Goal: Task Accomplishment & Management: Manage account settings

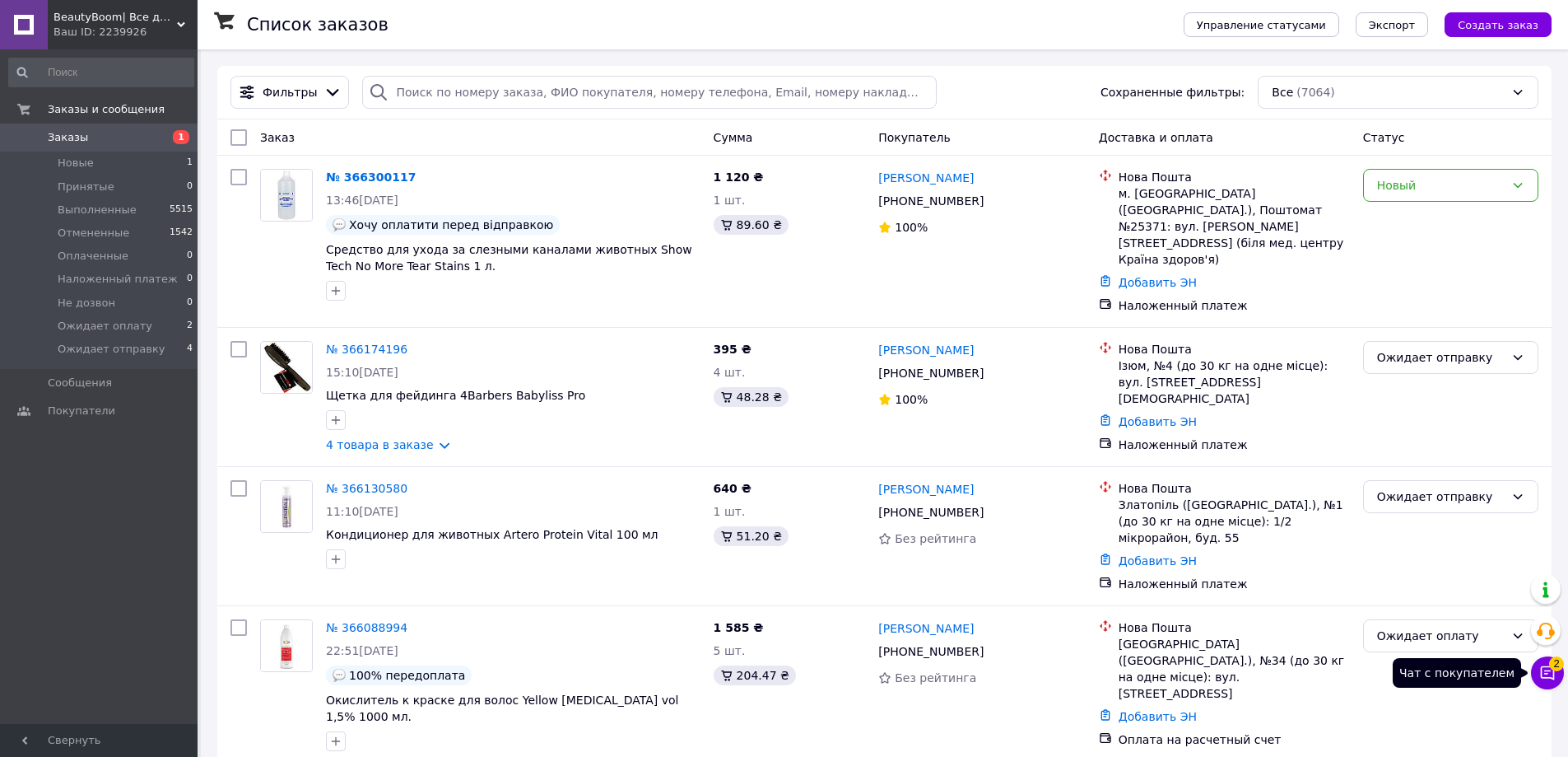
click at [1542, 684] on button "Чат с покупателем 2" at bounding box center [1548, 673] width 33 height 33
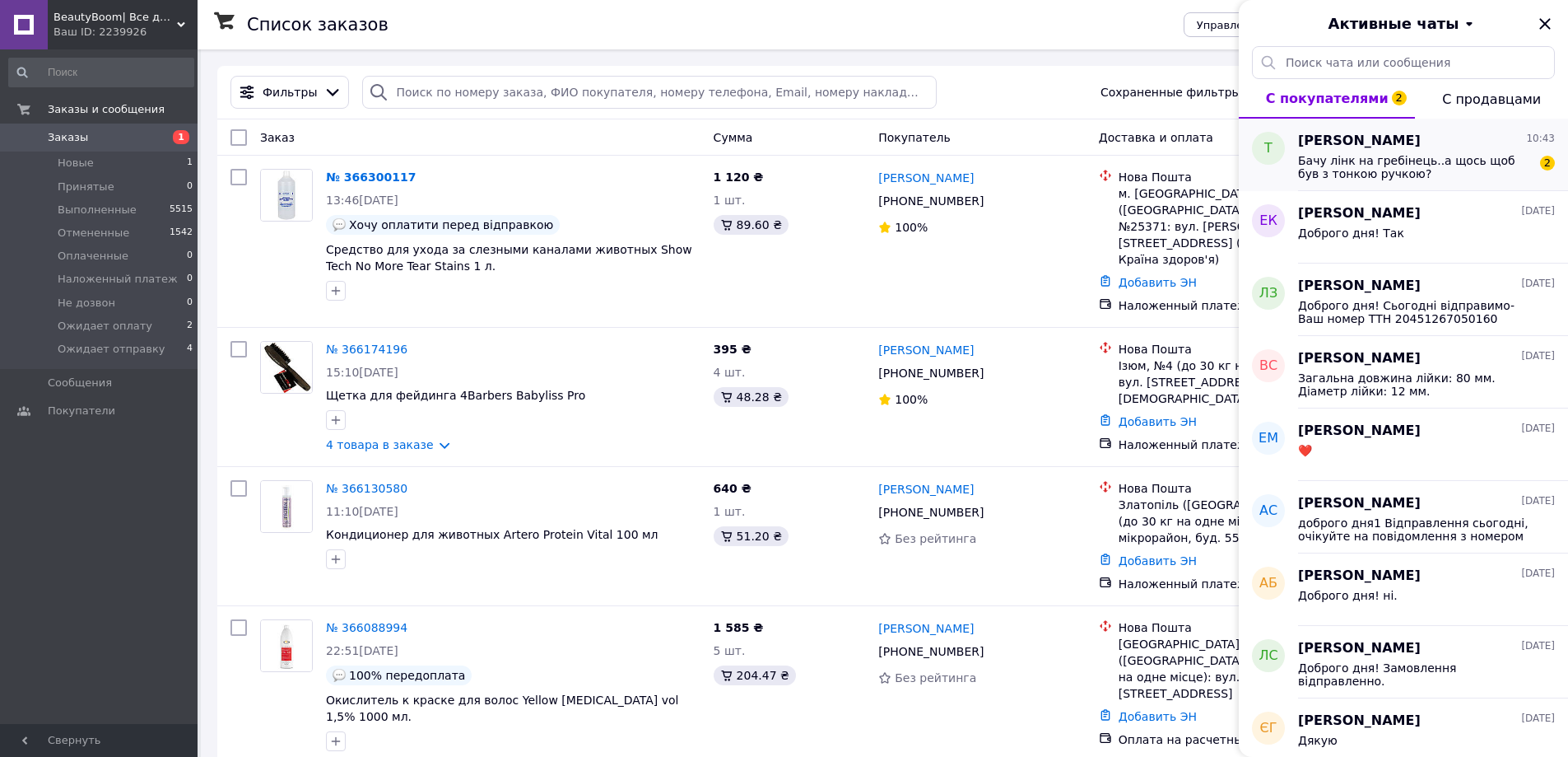
click at [1380, 176] on span "Бачу лінк на гребінець..а щось щоб був з тонкою ручкою?" at bounding box center [1415, 167] width 233 height 26
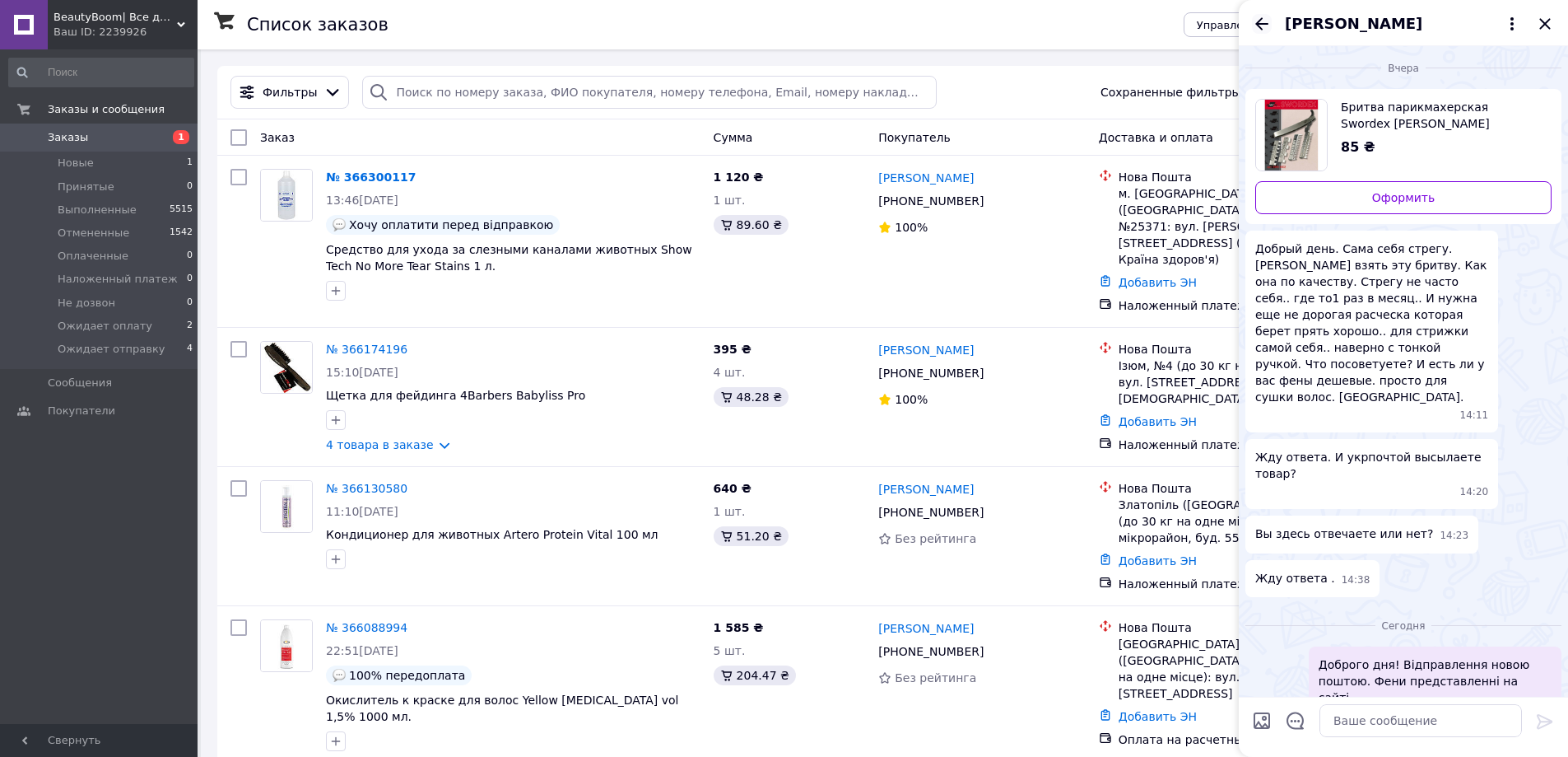
click at [1256, 30] on icon "Назад" at bounding box center [1263, 24] width 20 height 20
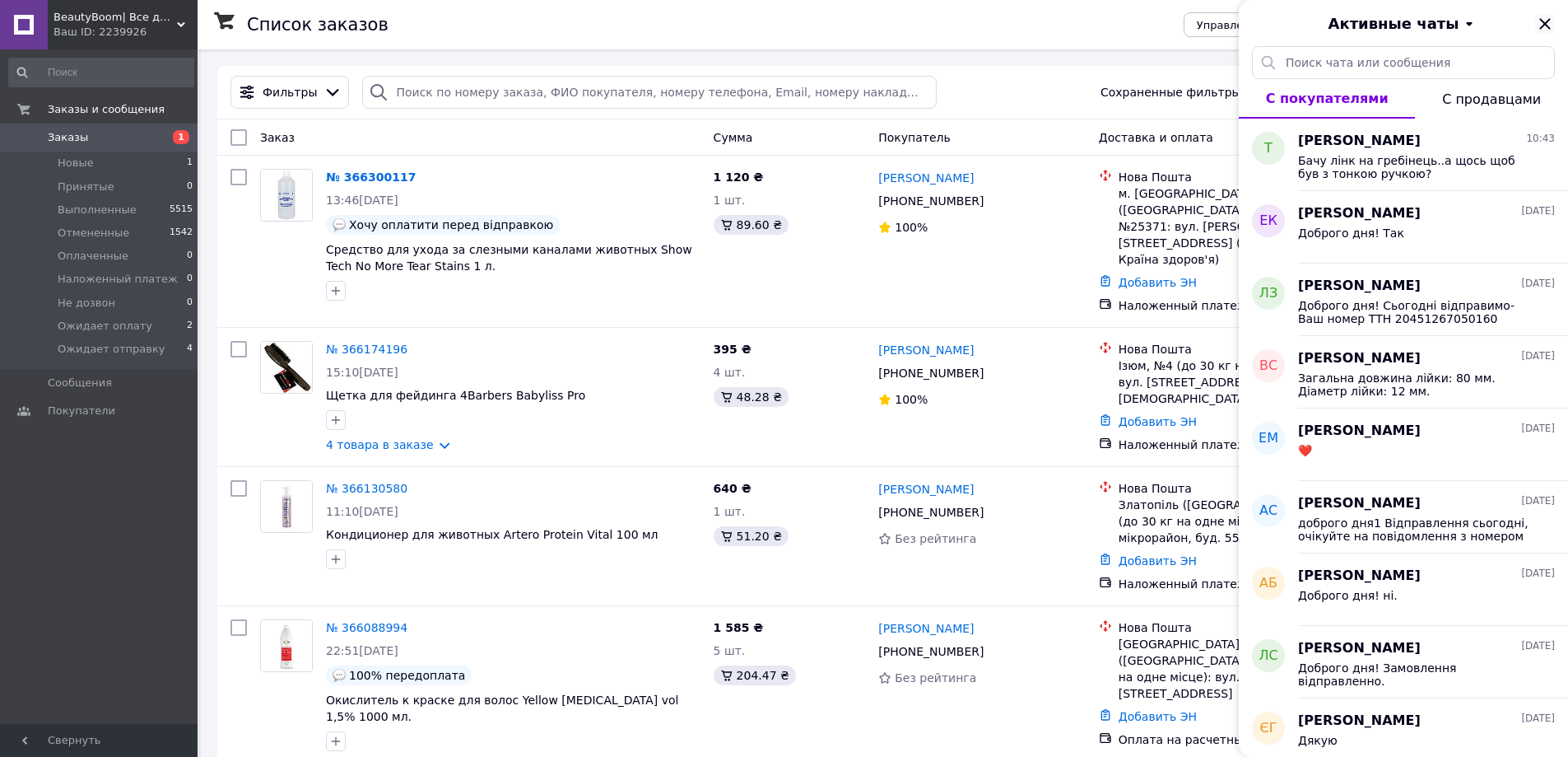
click at [1547, 25] on icon "Закрыть" at bounding box center [1545, 24] width 11 height 11
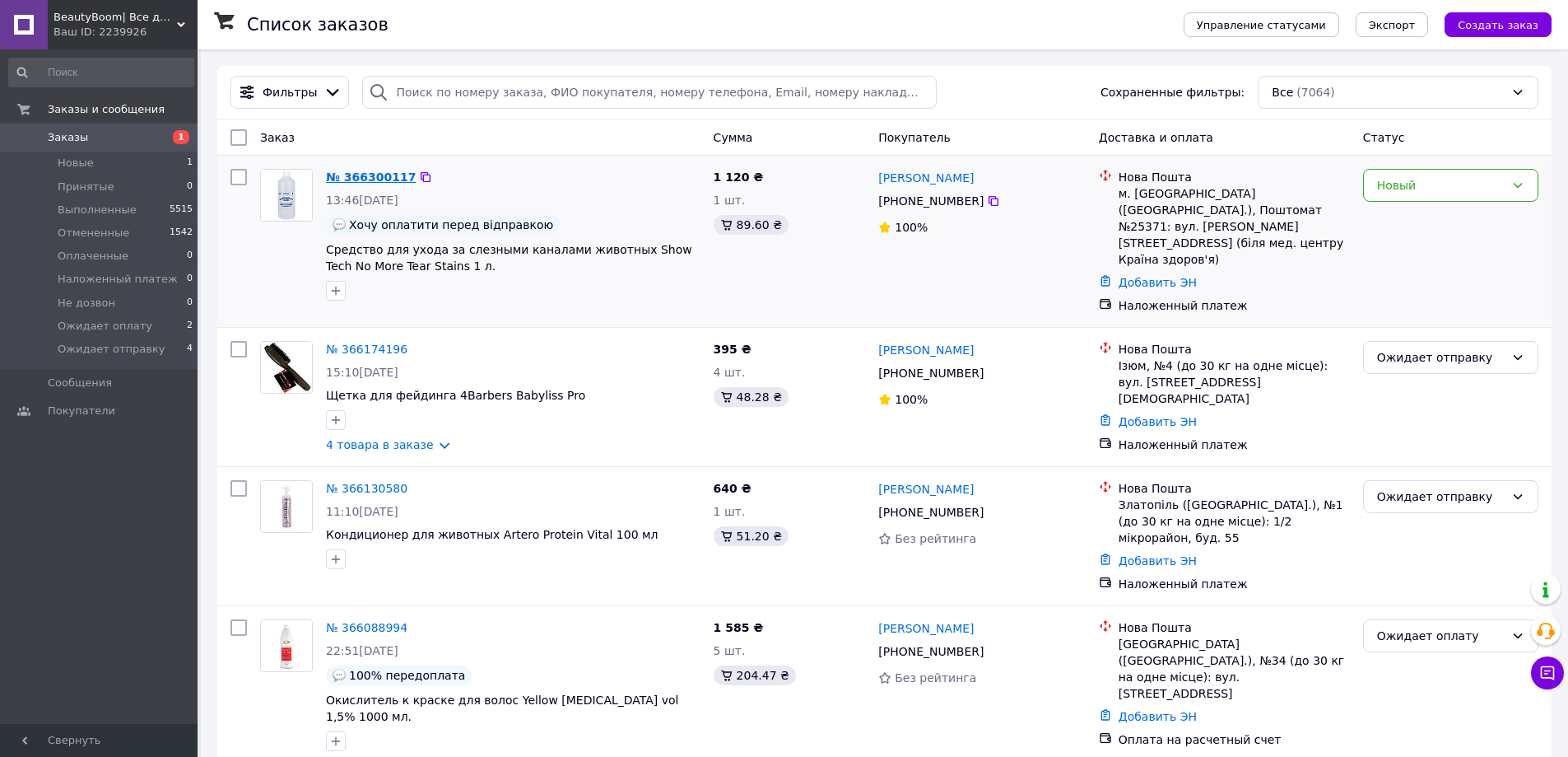
click at [342, 177] on link "№ 366300117" at bounding box center [371, 177] width 89 height 13
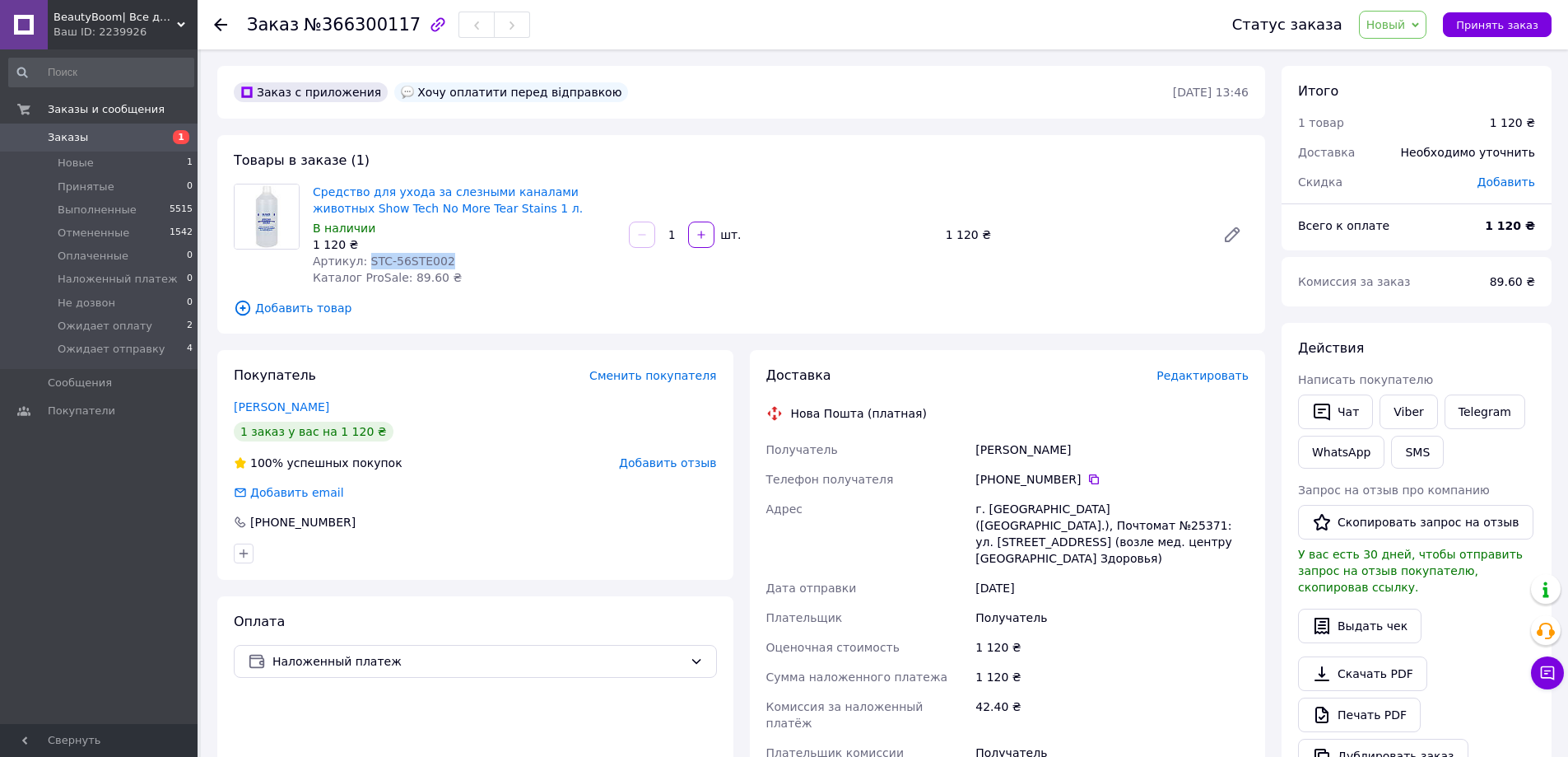
drag, startPoint x: 363, startPoint y: 257, endPoint x: 516, endPoint y: 266, distance: 153.3
click at [516, 266] on div "Артикул: STC-56STE002" at bounding box center [464, 261] width 303 height 16
copy span "STC-56STE002"
click at [453, 668] on span "Наложенный платеж" at bounding box center [478, 661] width 411 height 18
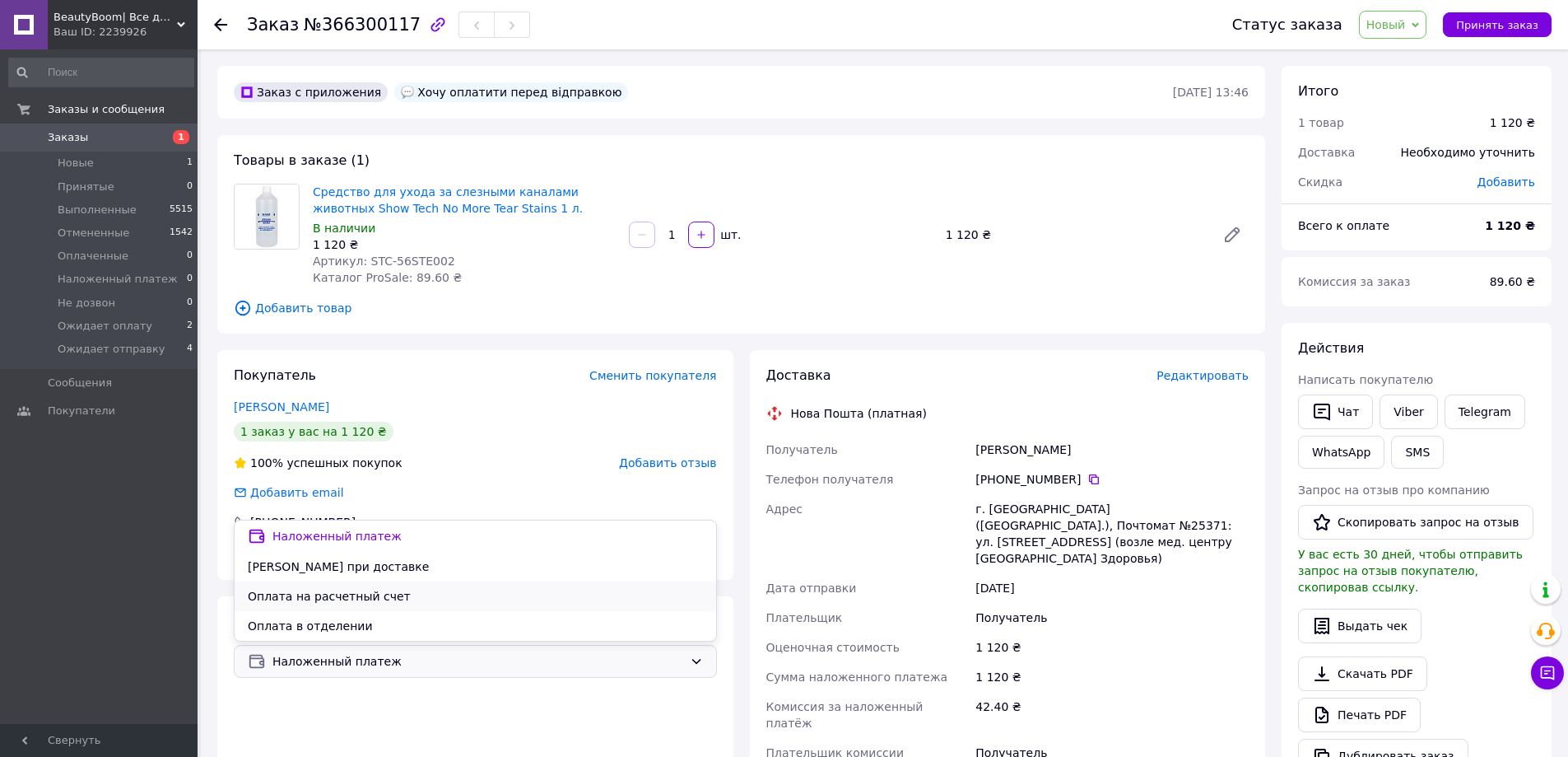
click at [375, 593] on span "Оплата на расчетный счет" at bounding box center [475, 596] width 455 height 16
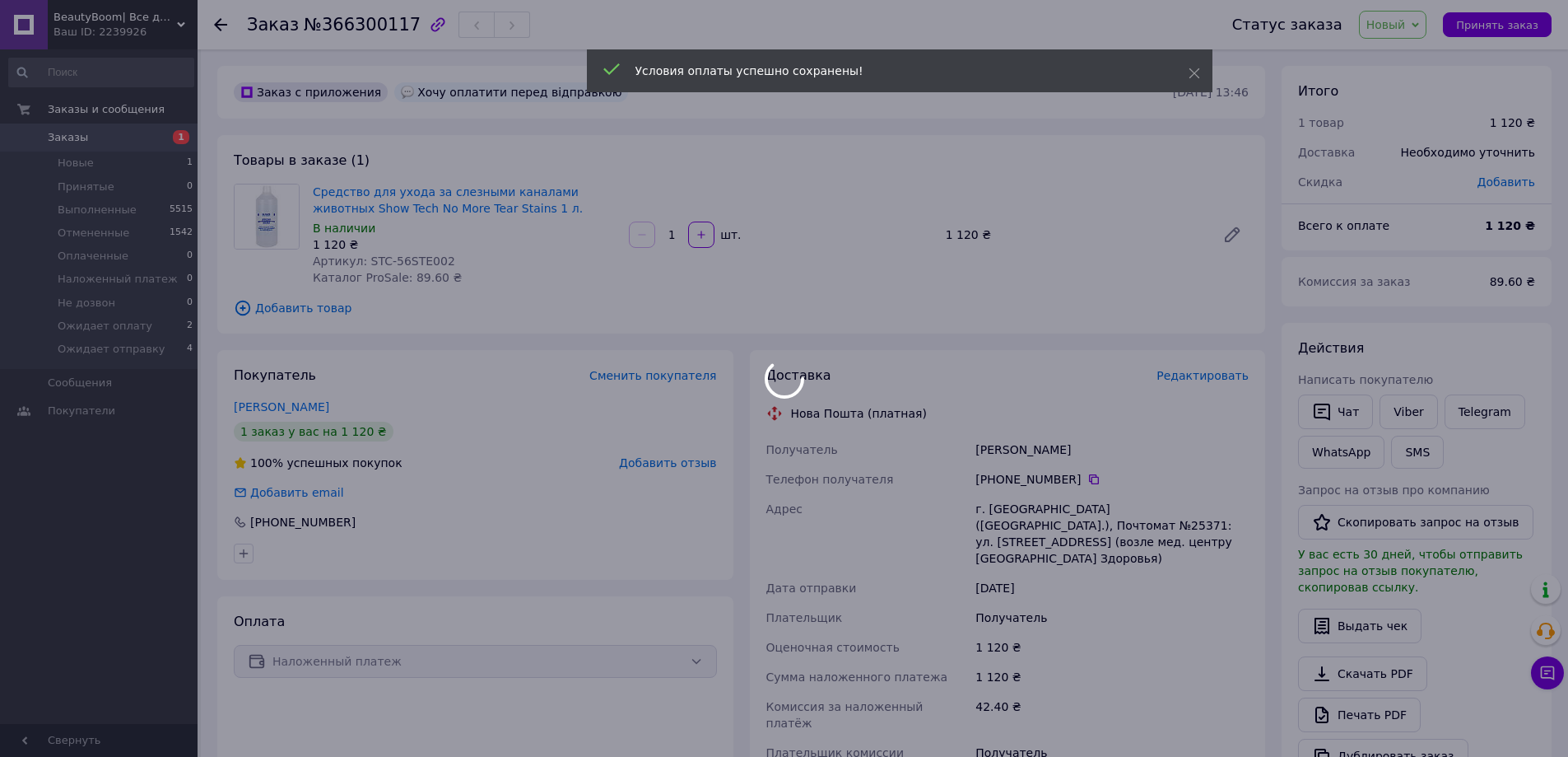
click at [1402, 27] on div at bounding box center [784, 378] width 1568 height 757
click at [1394, 20] on body "BeautyBoom| Все для парикмахеров, барберов и грумеров. Ваш ID: 2239926 Сайт Bea…" at bounding box center [784, 599] width 1568 height 1198
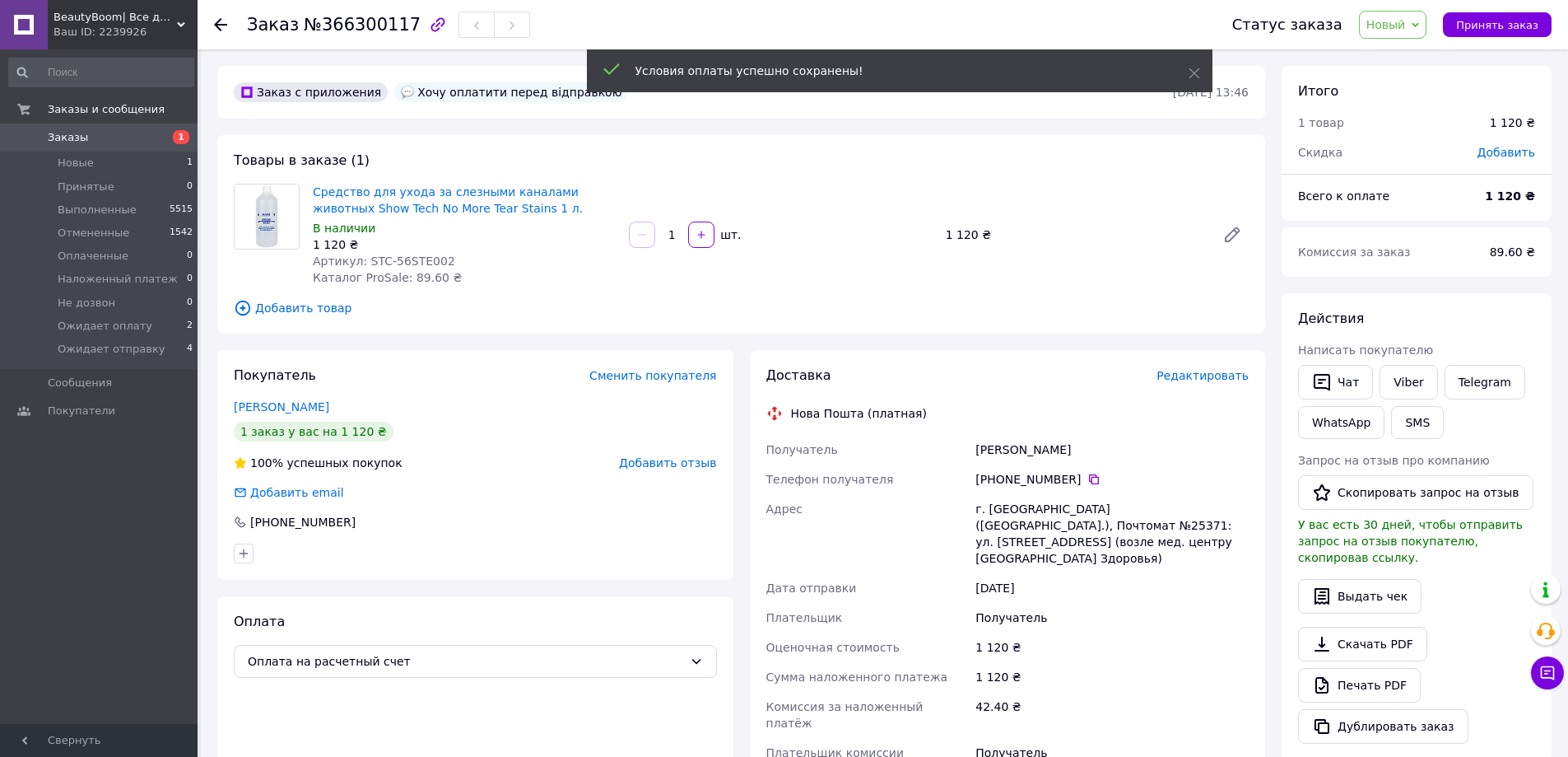
click at [1394, 20] on span "Новый" at bounding box center [1386, 25] width 39 height 13
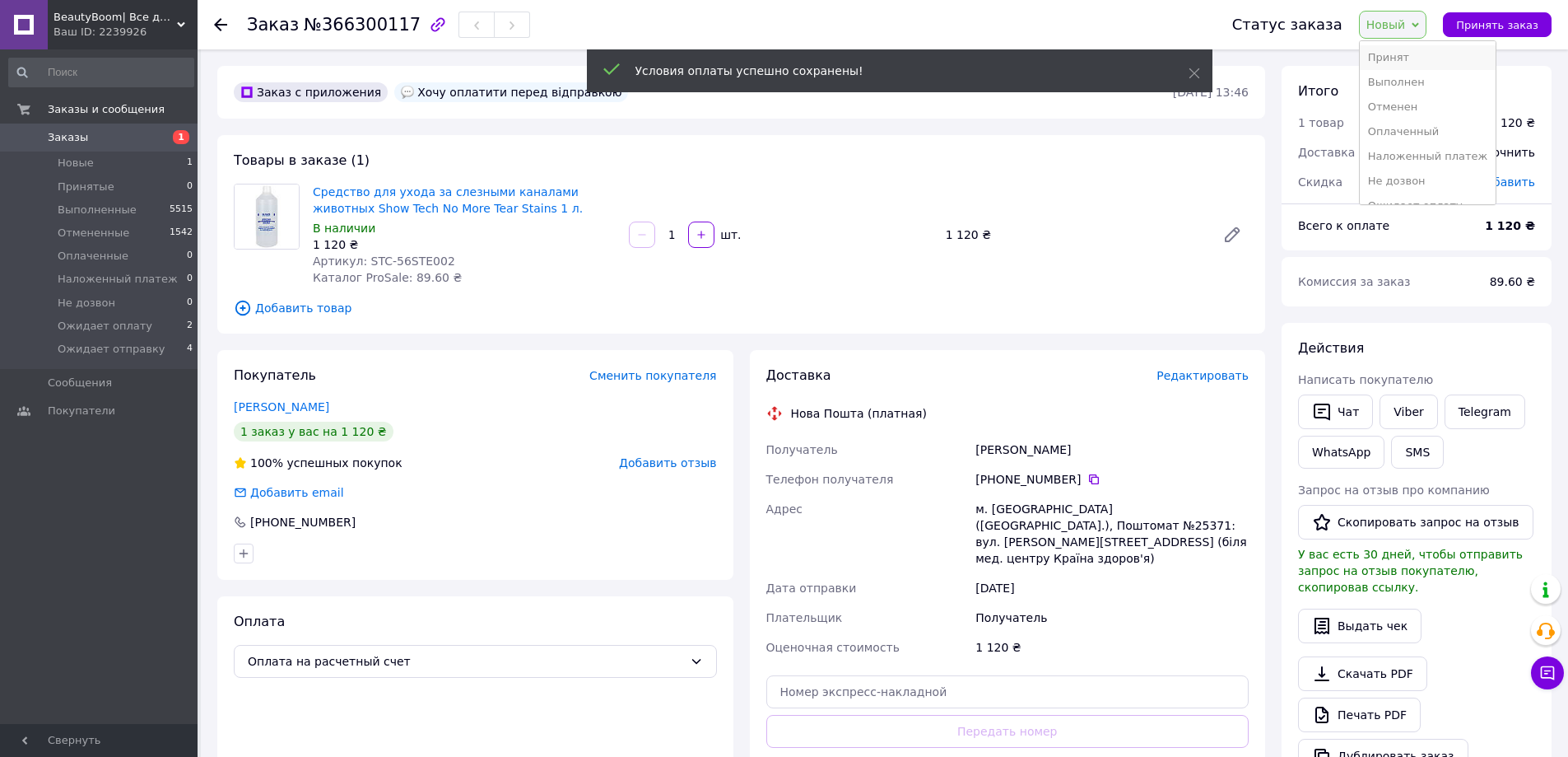
click at [1407, 47] on li "Принят" at bounding box center [1429, 57] width 137 height 25
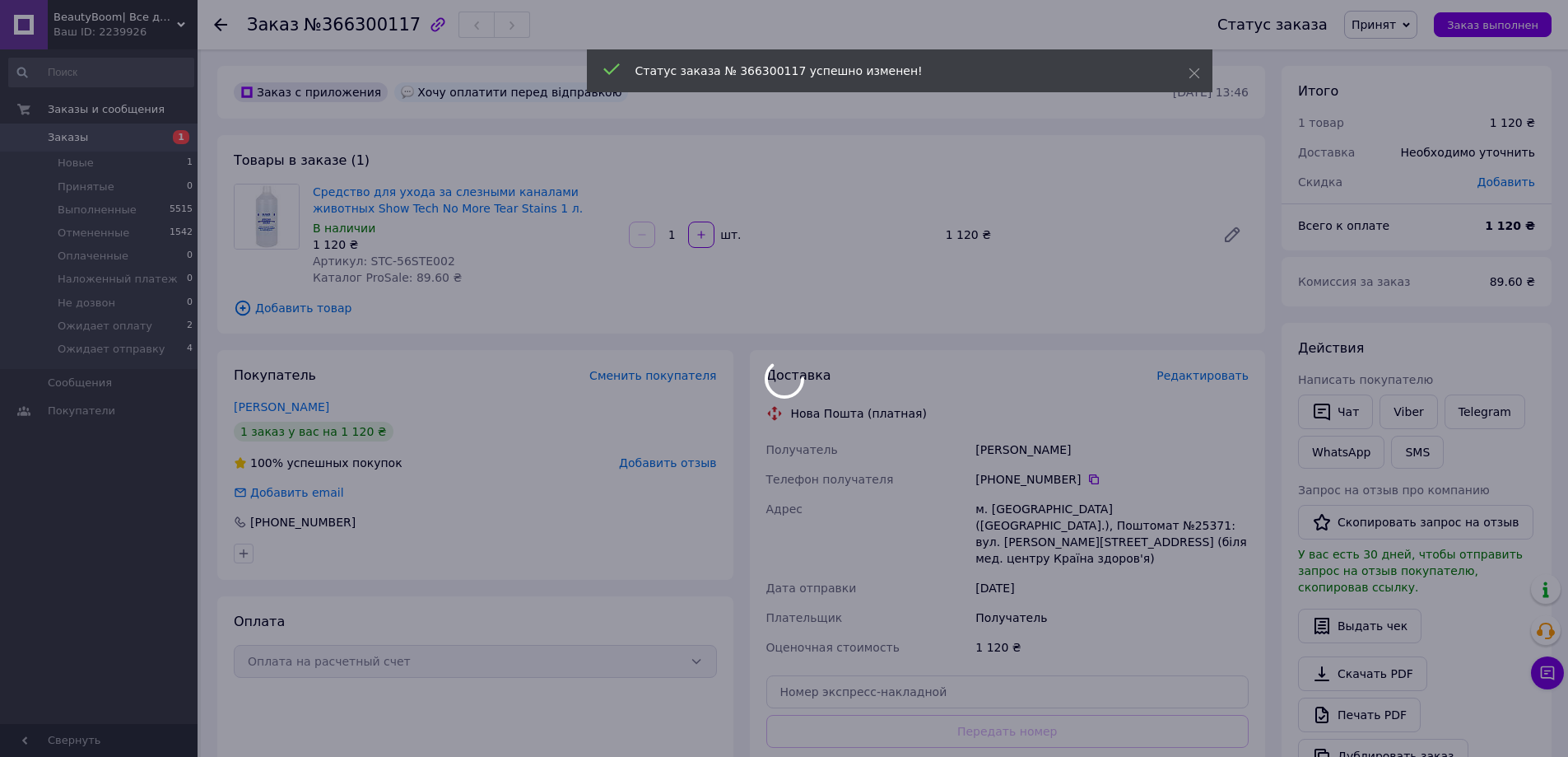
click at [1401, 30] on div at bounding box center [784, 378] width 1568 height 757
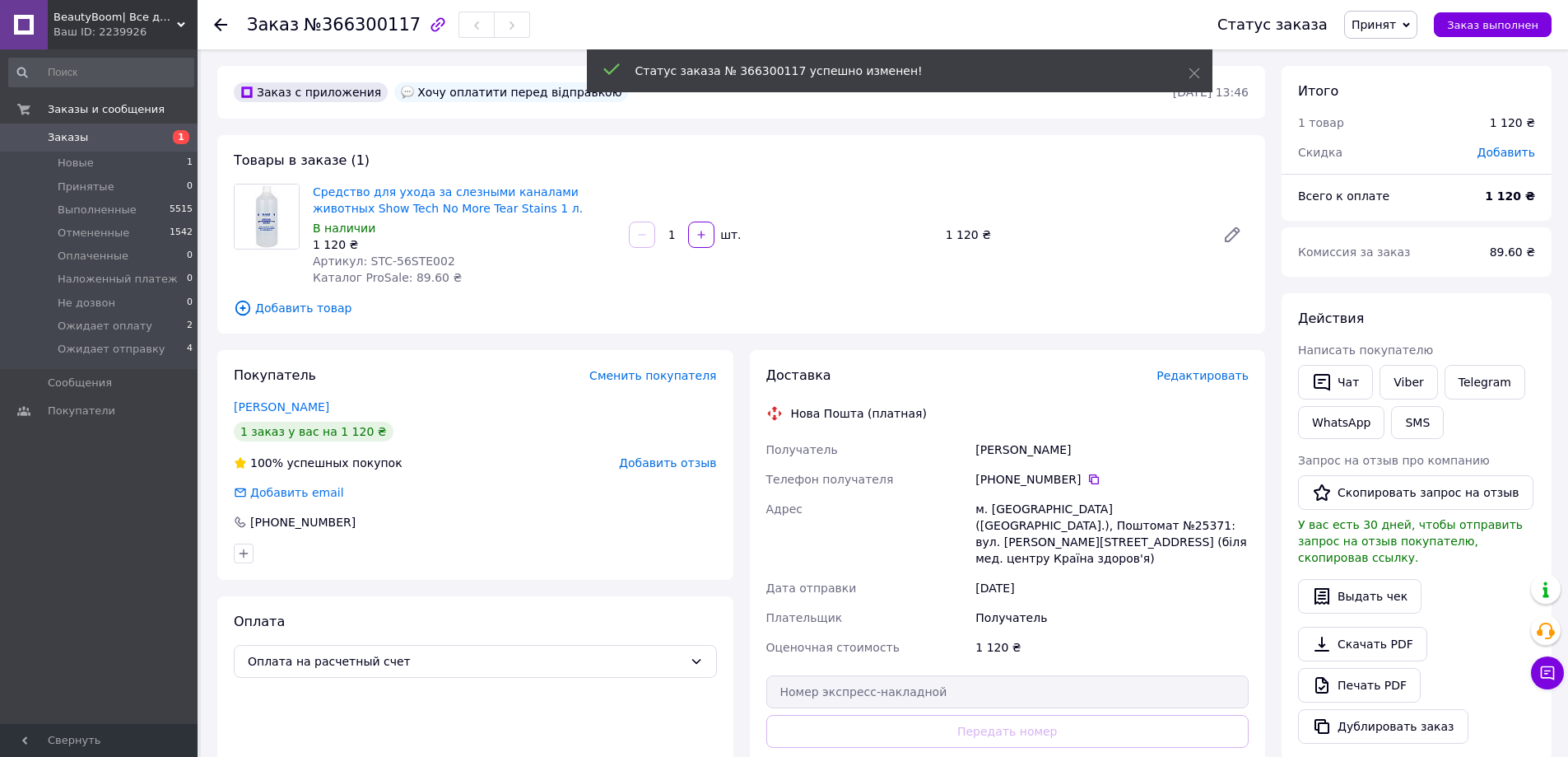
click at [1394, 25] on span "Принят" at bounding box center [1374, 25] width 45 height 13
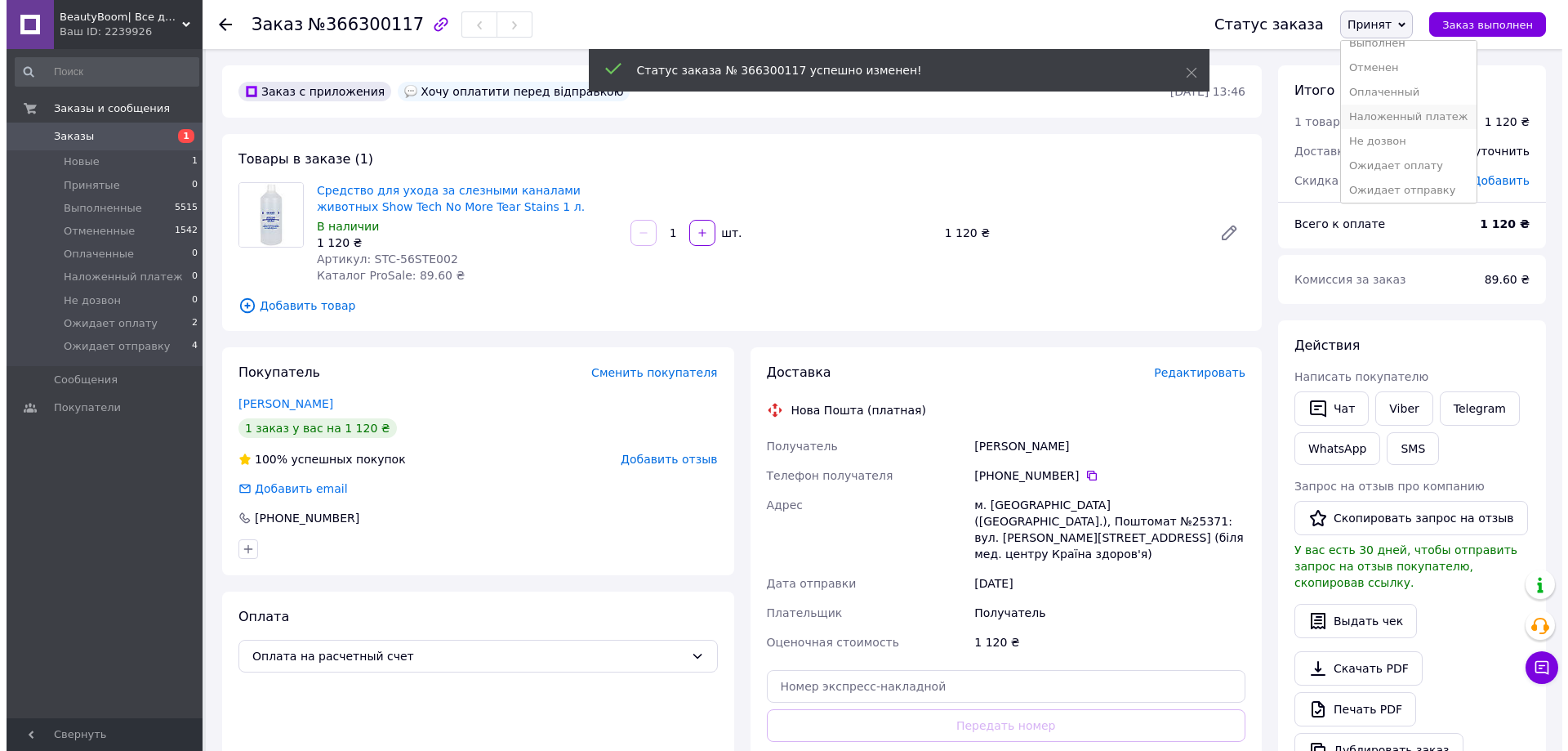
scroll to position [18, 0]
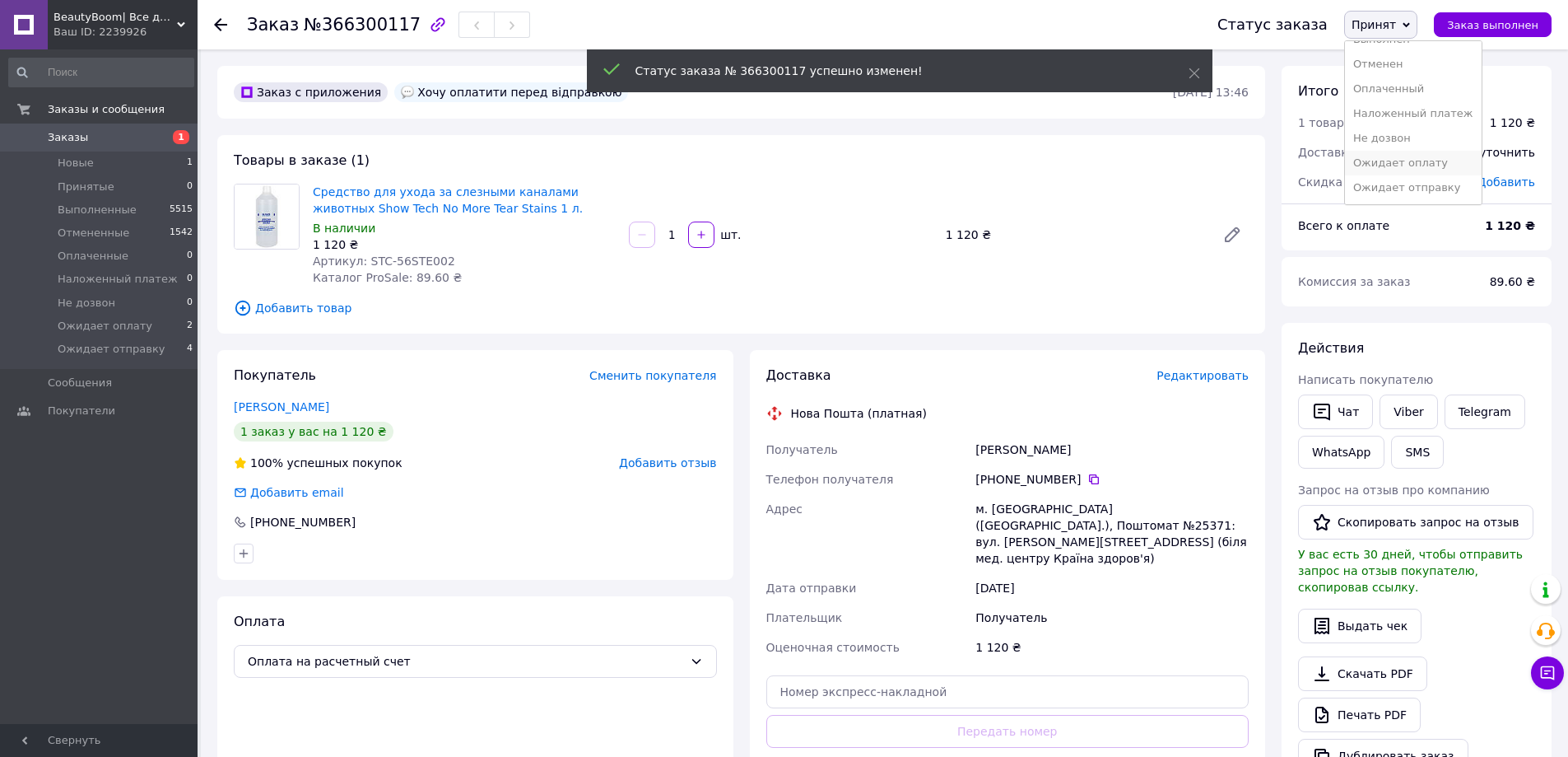
click at [1430, 168] on li "Ожидает оплату" at bounding box center [1414, 162] width 137 height 25
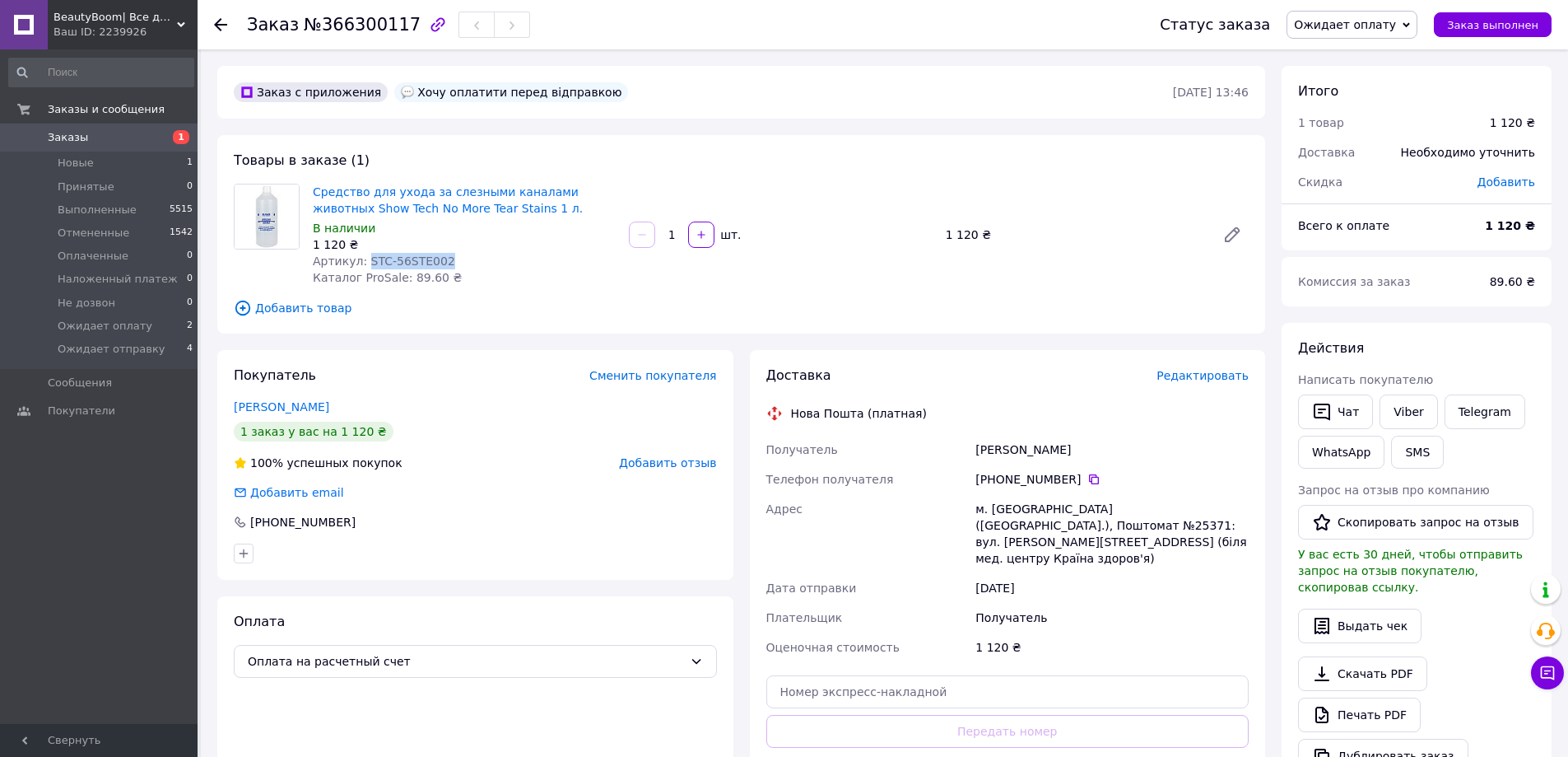
drag, startPoint x: 363, startPoint y: 256, endPoint x: 480, endPoint y: 254, distance: 117.0
click at [480, 254] on div "Артикул: STC-56STE002" at bounding box center [464, 261] width 303 height 16
copy span "STC-56STE002"
click at [1088, 481] on icon at bounding box center [1094, 479] width 13 height 13
click at [72, 135] on span "Заказы" at bounding box center [67, 138] width 40 height 15
